Goal: Entertainment & Leisure: Browse casually

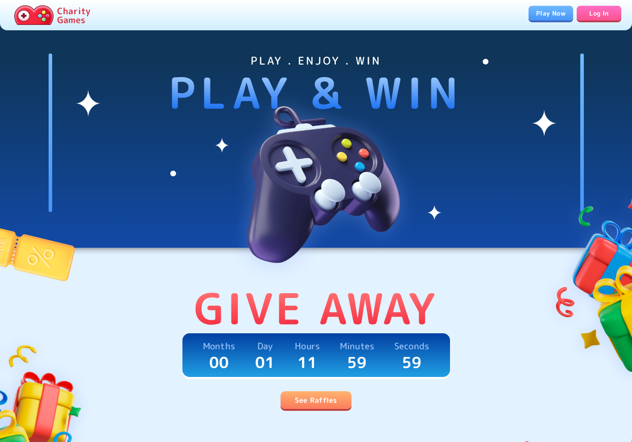
click at [553, 18] on link "Play Now" at bounding box center [551, 13] width 45 height 15
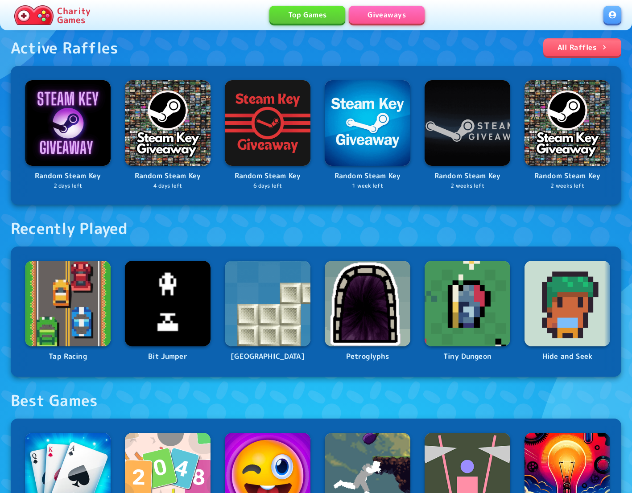
scroll to position [291, 0]
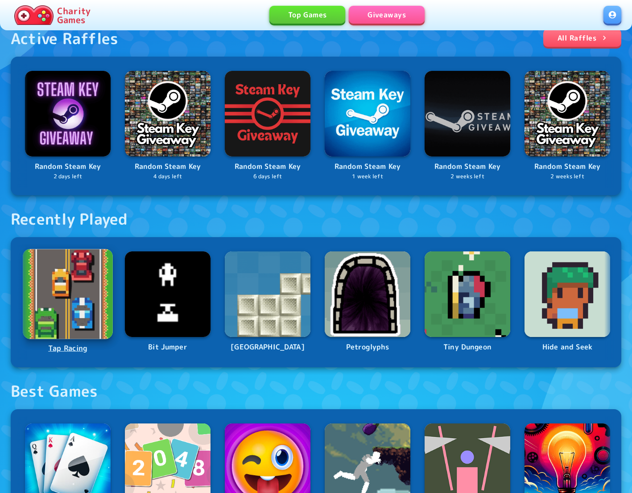
click at [87, 304] on img at bounding box center [68, 294] width 90 height 90
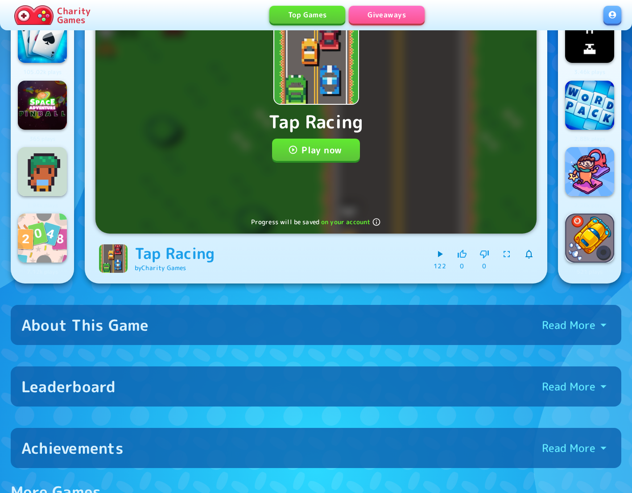
scroll to position [145, 0]
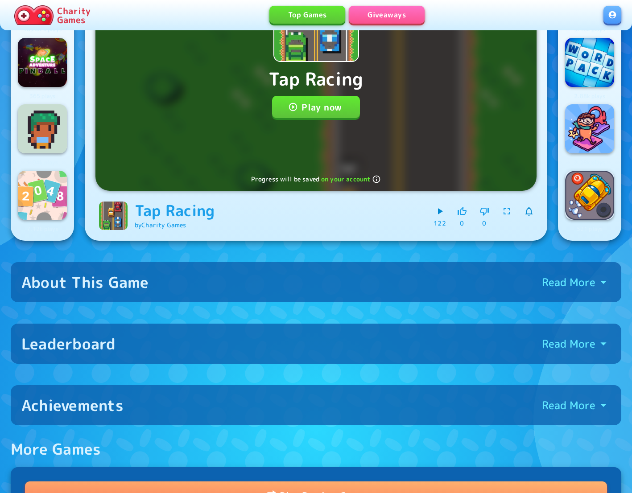
click at [495, 353] on button "Leaderboard Read More" at bounding box center [316, 344] width 611 height 40
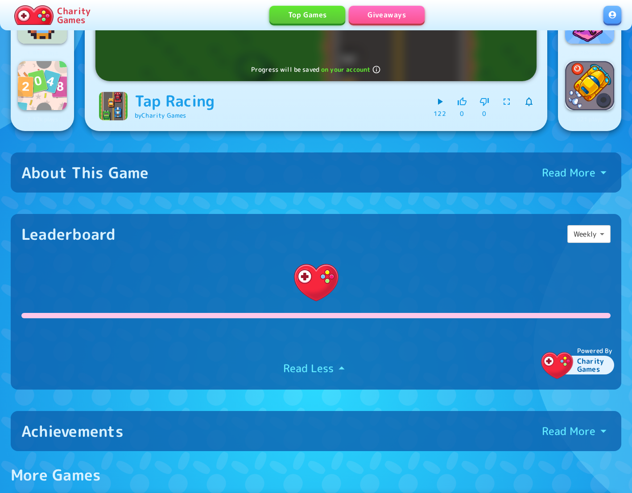
scroll to position [260, 0]
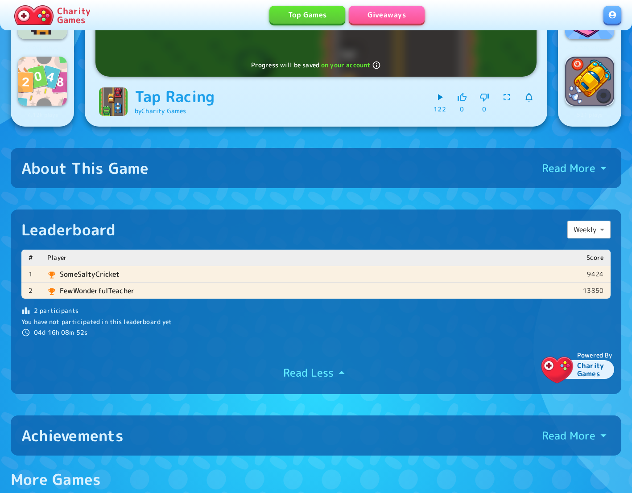
click at [599, 226] on body "Charity Games Top Games Giveaways 3.42k plays 105.02k plays 365 plays 1.94k pla…" at bounding box center [316, 383] width 632 height 1286
click at [579, 269] on li "All Time" at bounding box center [588, 266] width 44 height 16
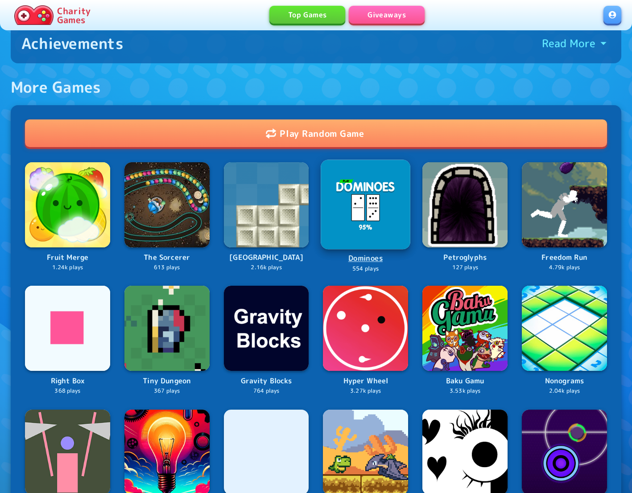
scroll to position [866, 0]
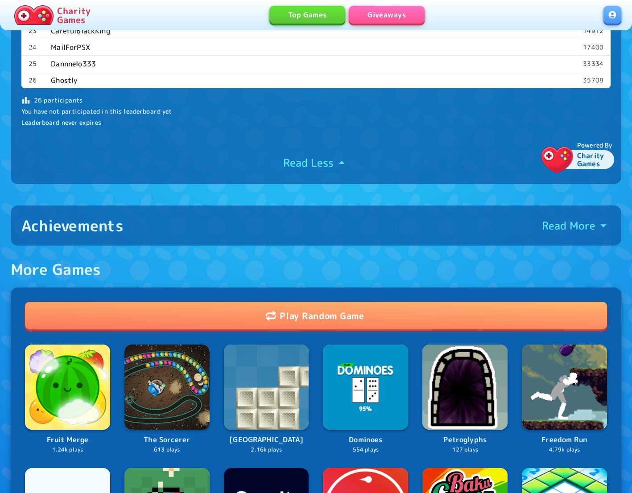
click at [397, 231] on div "Achievements Read More" at bounding box center [315, 225] width 589 height 19
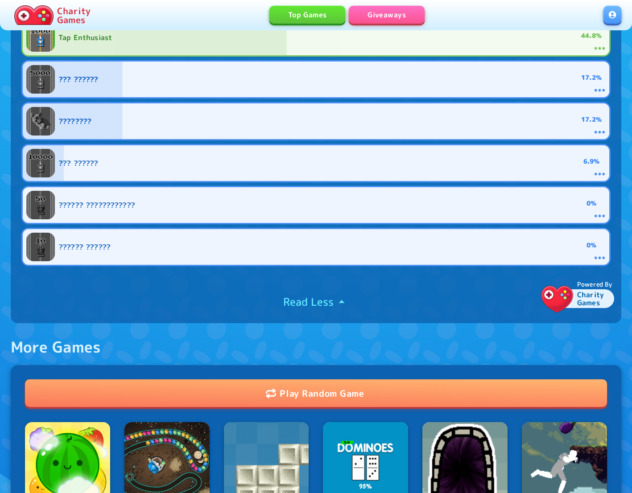
scroll to position [1350, 0]
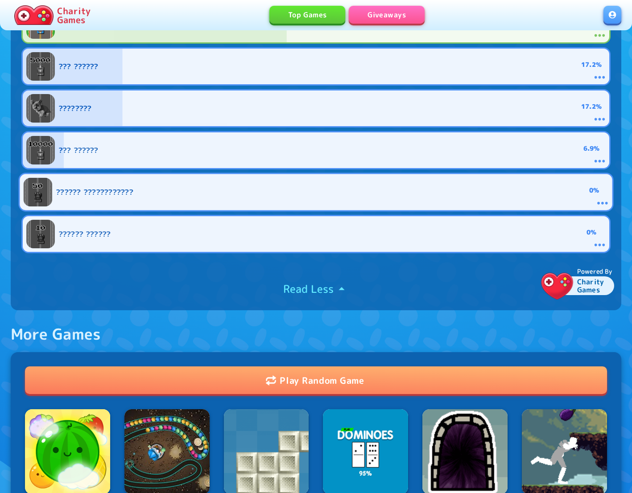
click at [252, 198] on span at bounding box center [316, 192] width 592 height 36
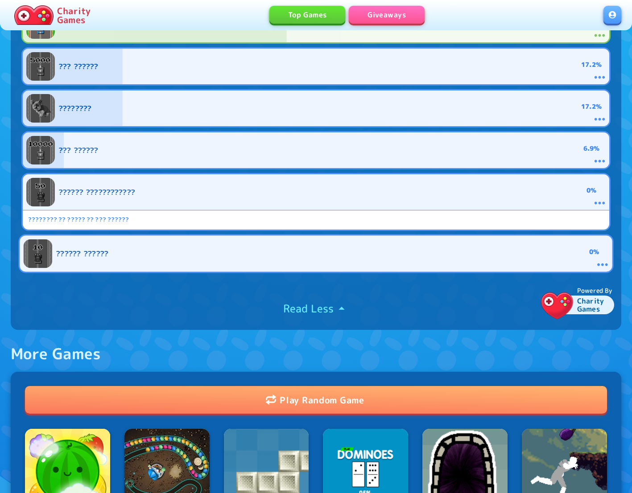
click at [244, 240] on span at bounding box center [316, 253] width 592 height 36
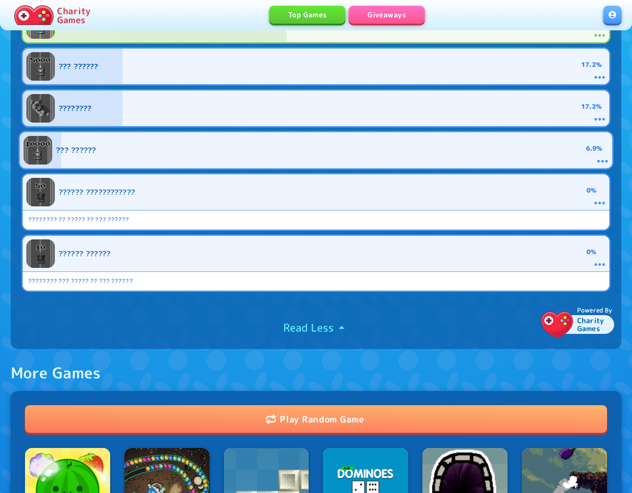
click at [212, 162] on span at bounding box center [316, 150] width 592 height 36
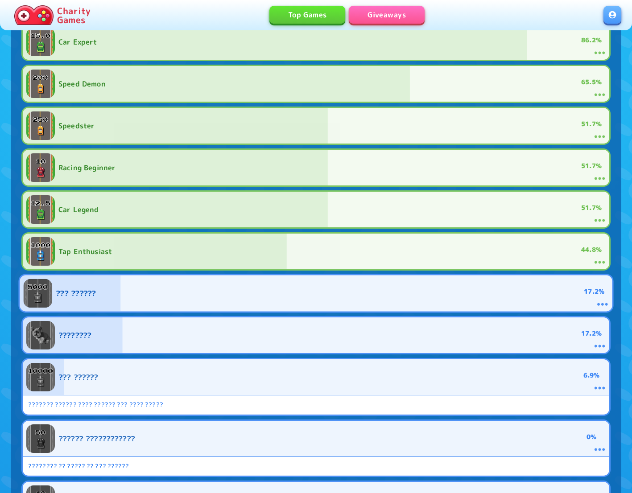
scroll to position [1113, 0]
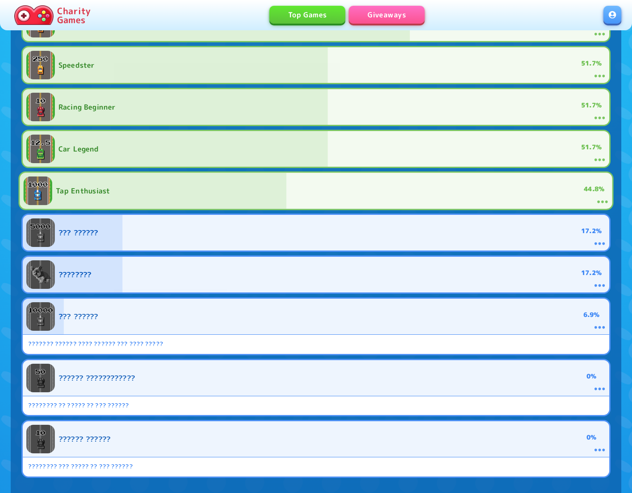
scroll to position [1224, 0]
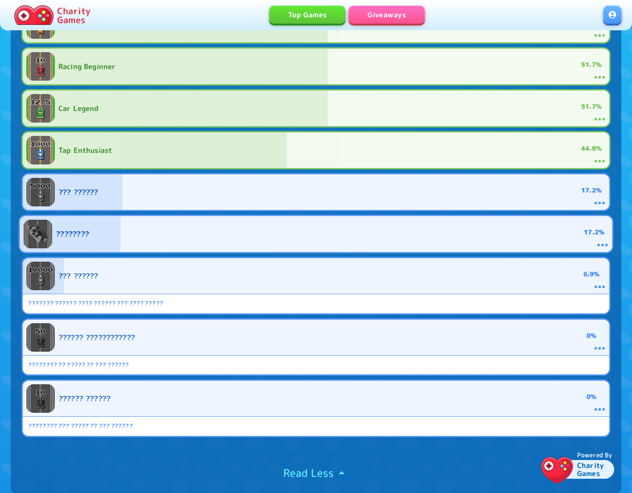
click at [260, 230] on span at bounding box center [316, 234] width 592 height 36
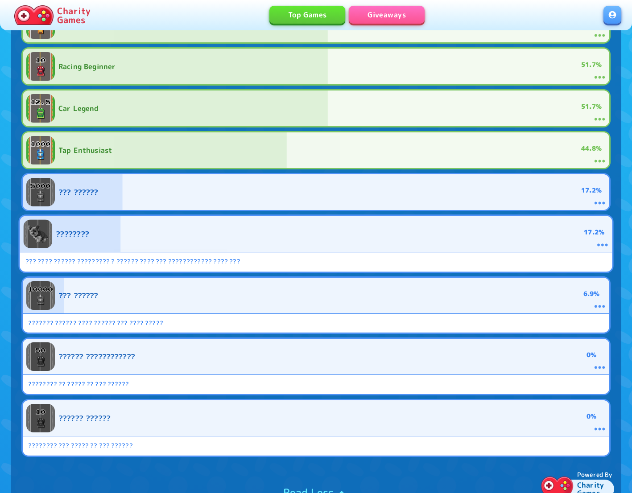
click at [244, 227] on span at bounding box center [316, 234] width 592 height 36
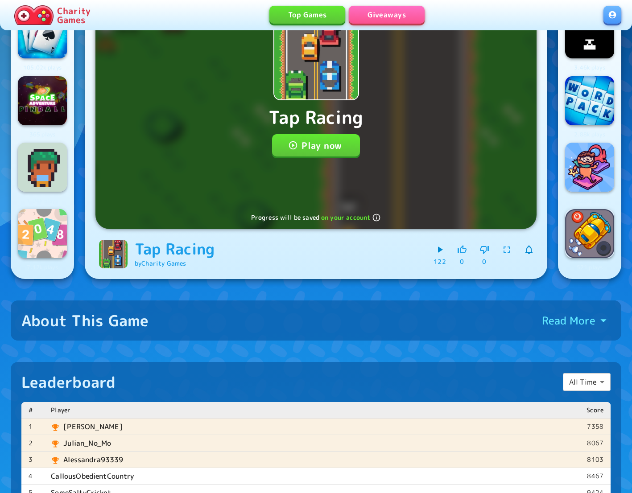
scroll to position [0, 0]
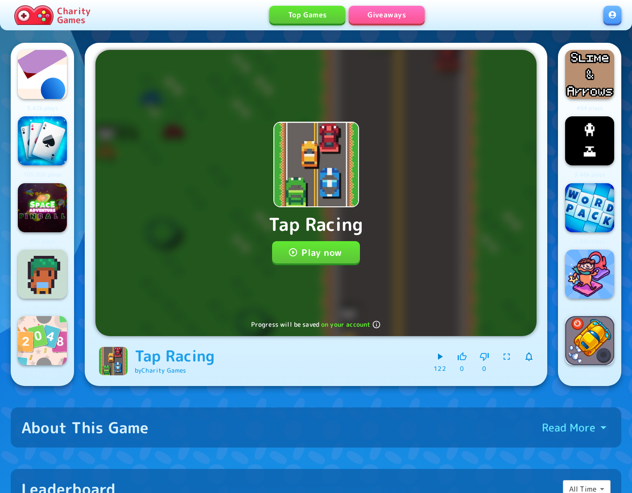
click at [41, 19] on img at bounding box center [33, 15] width 39 height 20
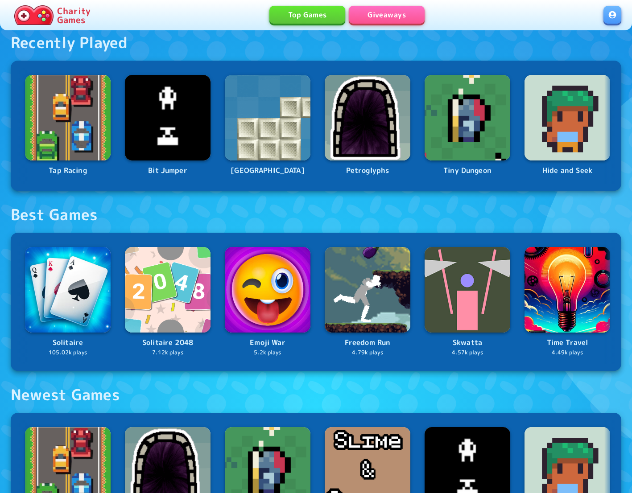
scroll to position [485, 0]
